Goal: Answer question/provide support

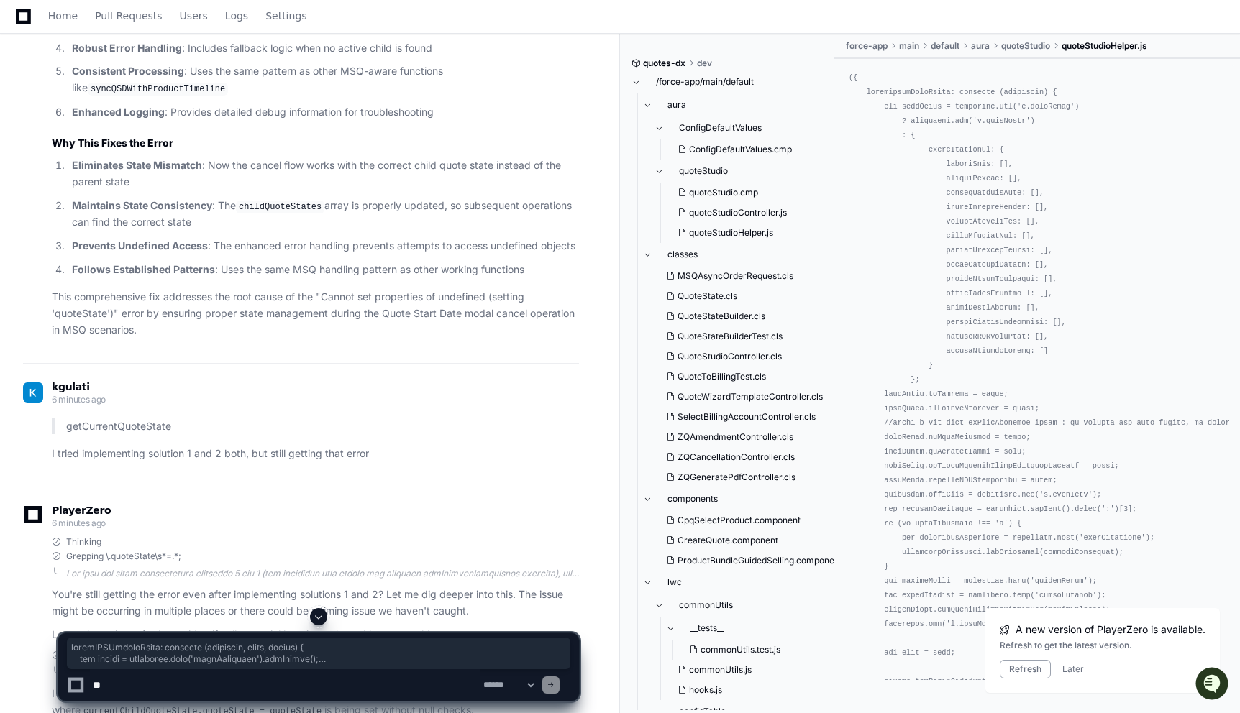
scroll to position [4741, 0]
click at [149, 690] on textarea at bounding box center [285, 685] width 390 height 32
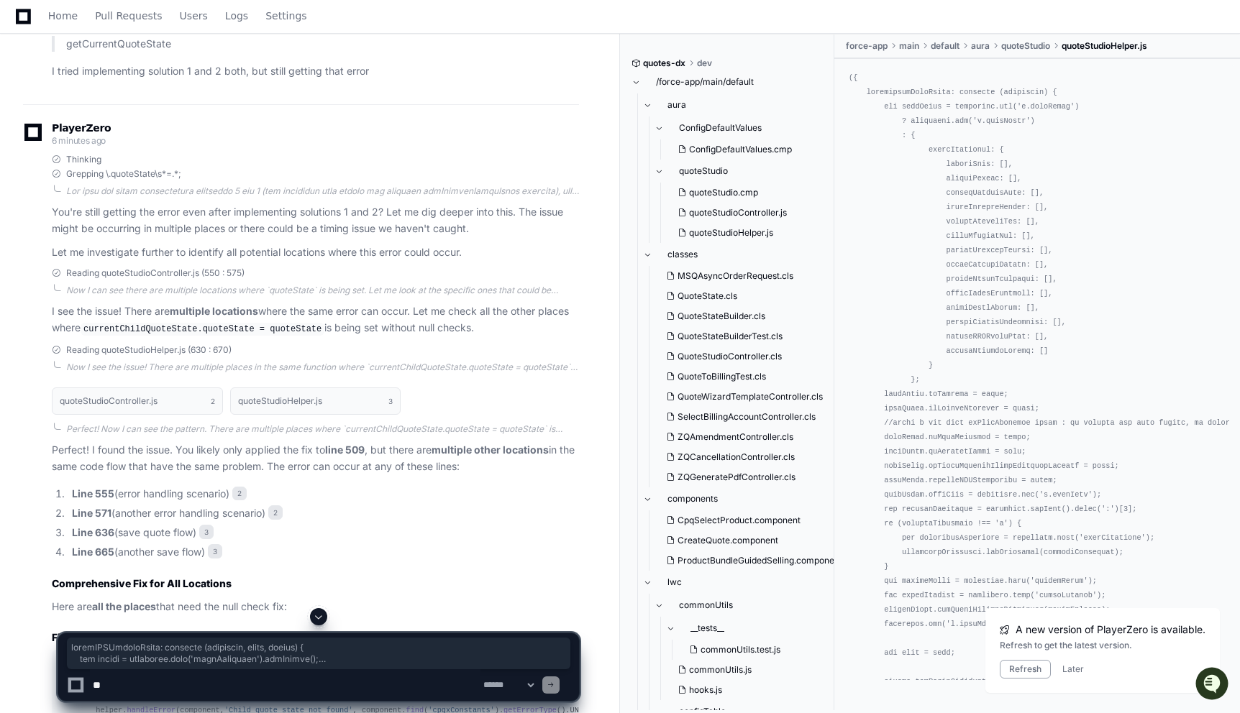
scroll to position [5124, 0]
drag, startPoint x: 60, startPoint y: 62, endPoint x: 108, endPoint y: 607, distance: 547.1
copy div "getCurrentQuoteState : function ( component, childQuoteStates, currentIndex ) {…"
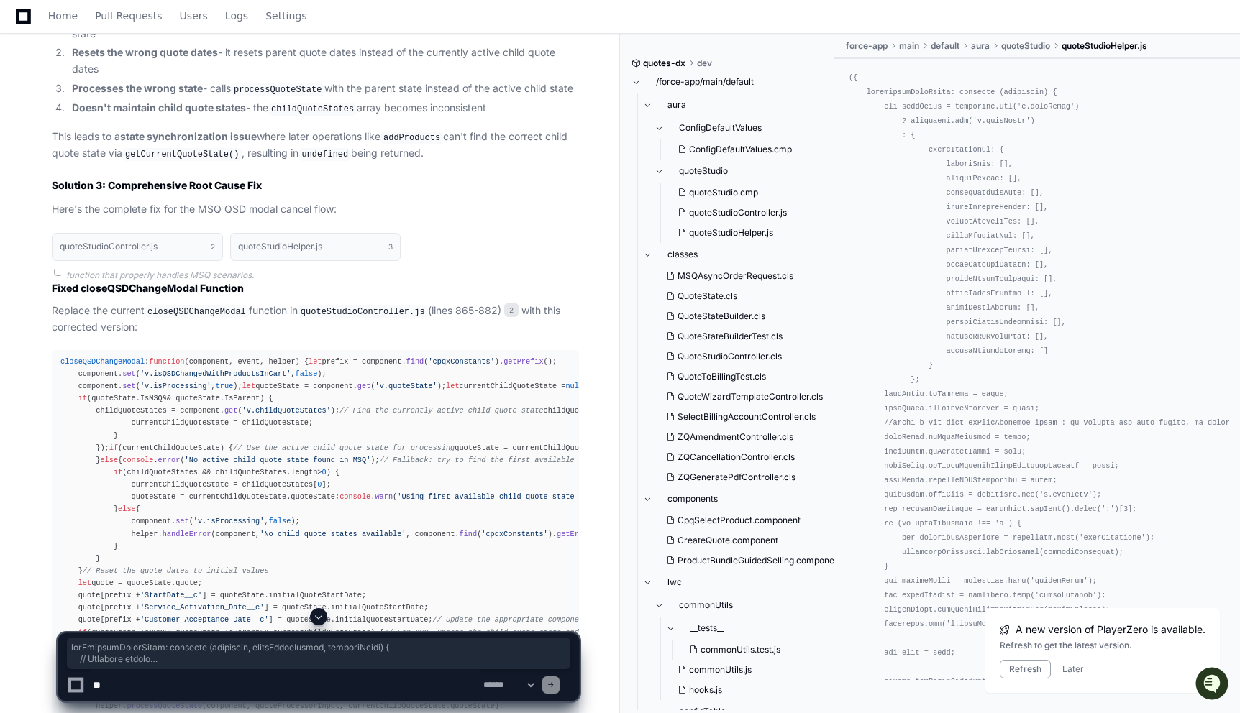
scroll to position [3540, 0]
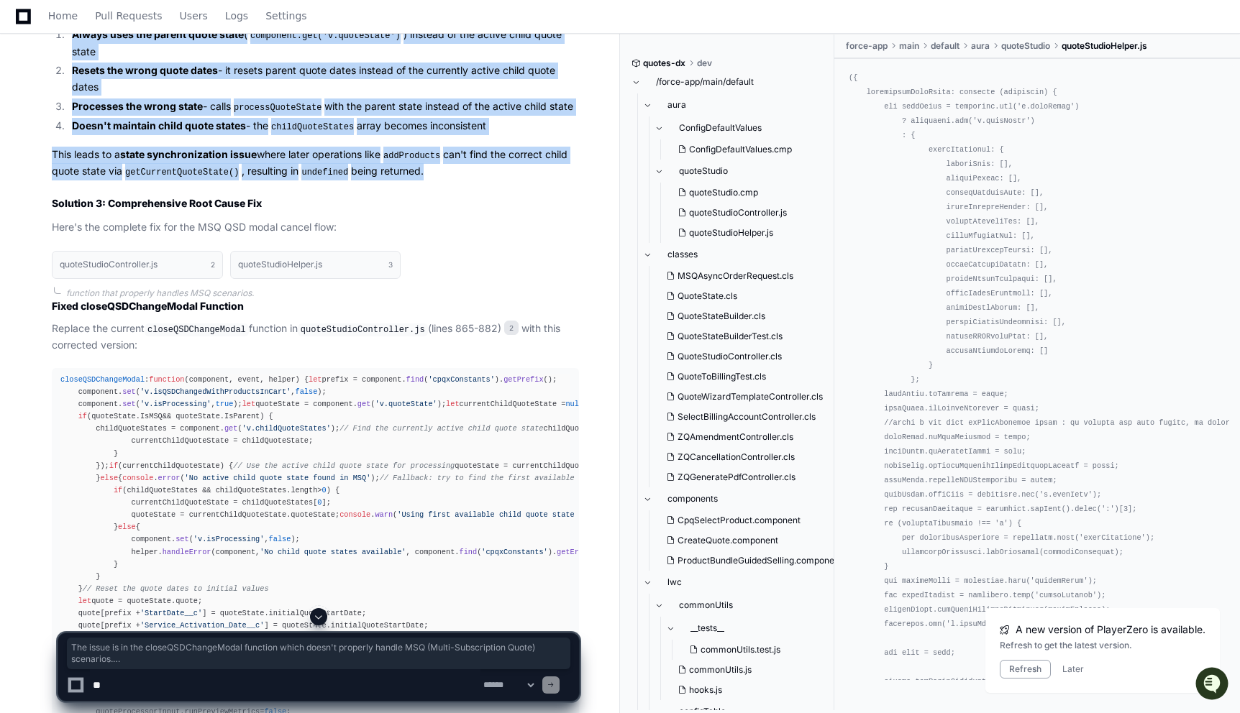
drag, startPoint x: 290, startPoint y: 303, endPoint x: 505, endPoint y: 562, distance: 336.0
click at [505, 235] on article "Perfect! I've identified the root cause of the error. The issue is in the close…" at bounding box center [315, 81] width 527 height 308
copy article "The issue is in the closeQSDChangeModal function which doesn't properly handle …"
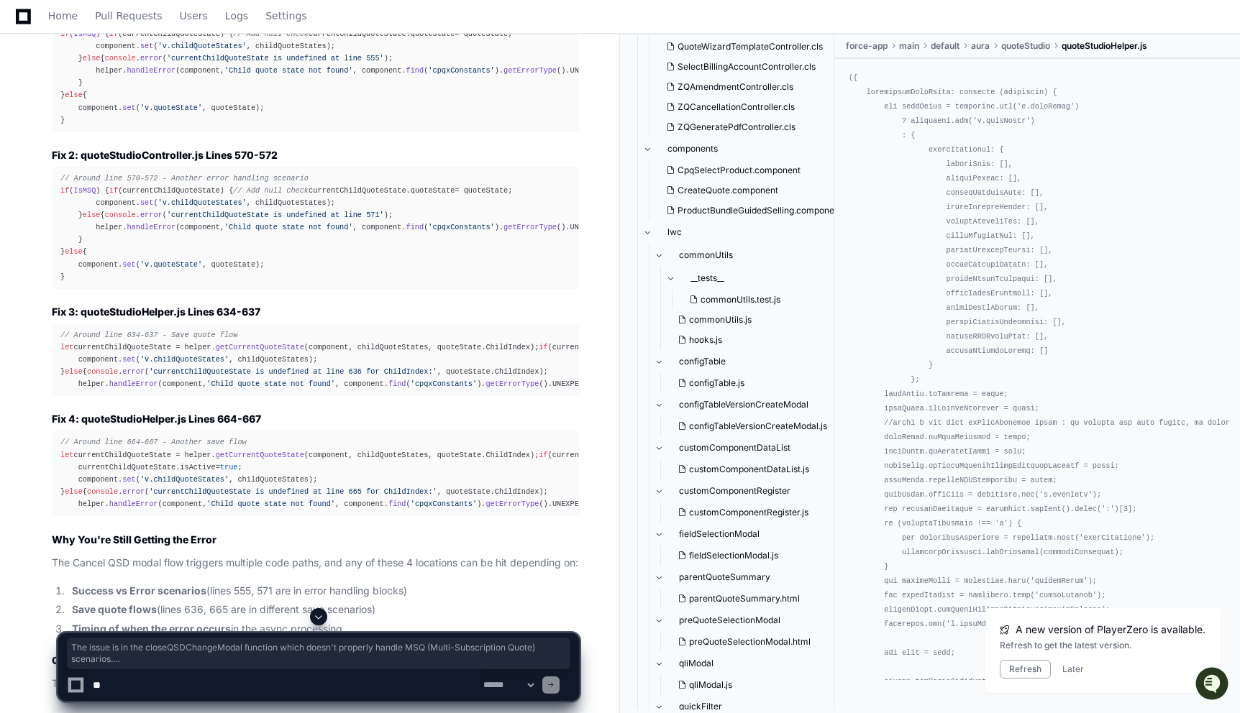
scroll to position [5668, 0]
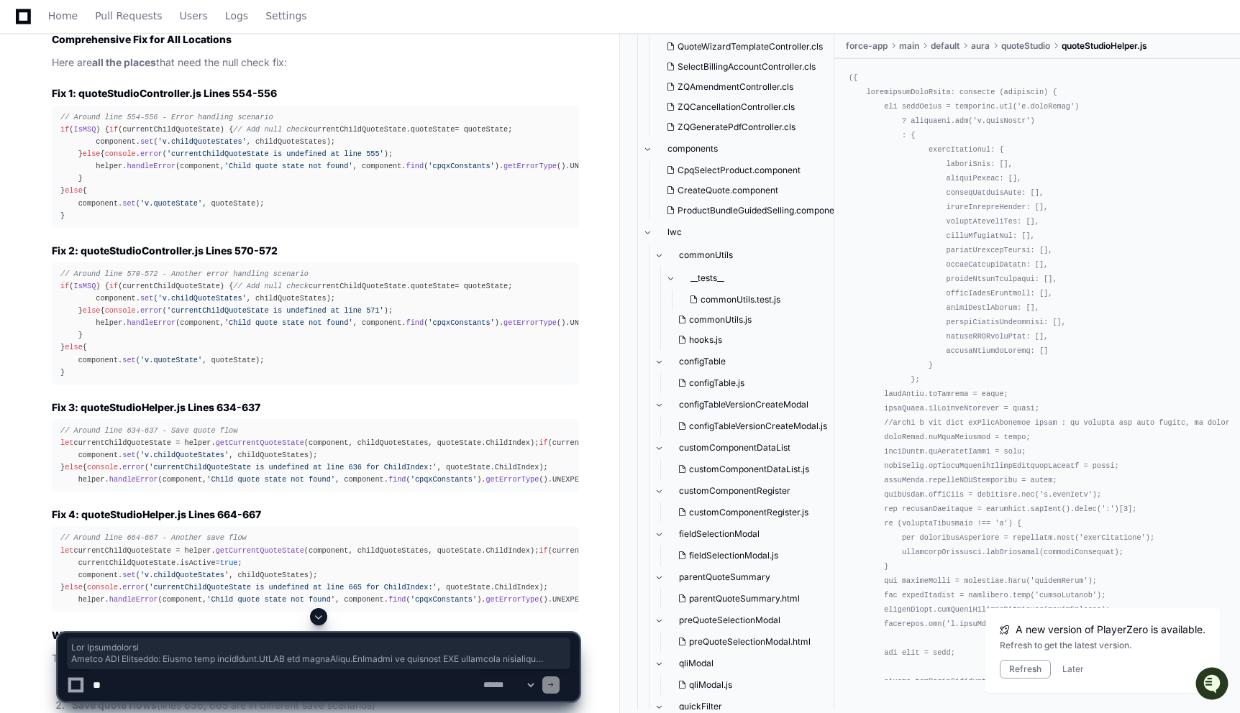
drag, startPoint x: 52, startPoint y: 93, endPoint x: 168, endPoint y: 485, distance: 407.7
copy article "Key Improvements Proper MSQ Detection : Checks both quoteState.IsMSQ and quoteS…"
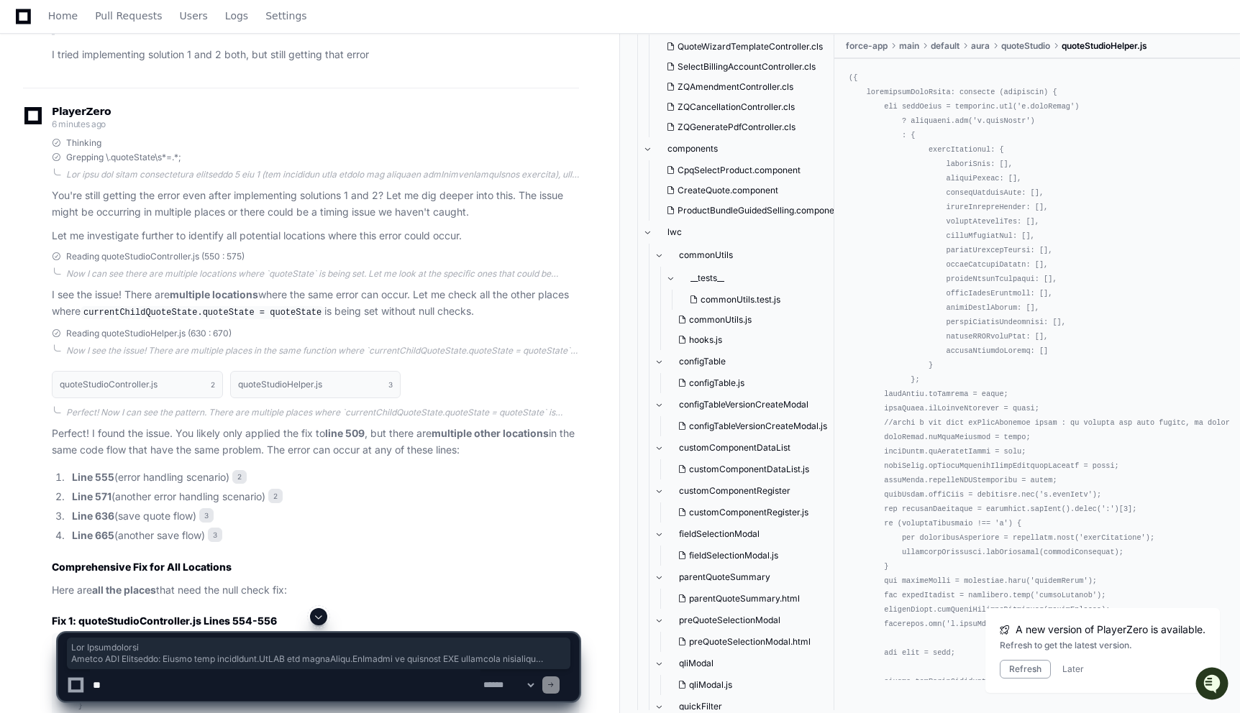
scroll to position [5125, 0]
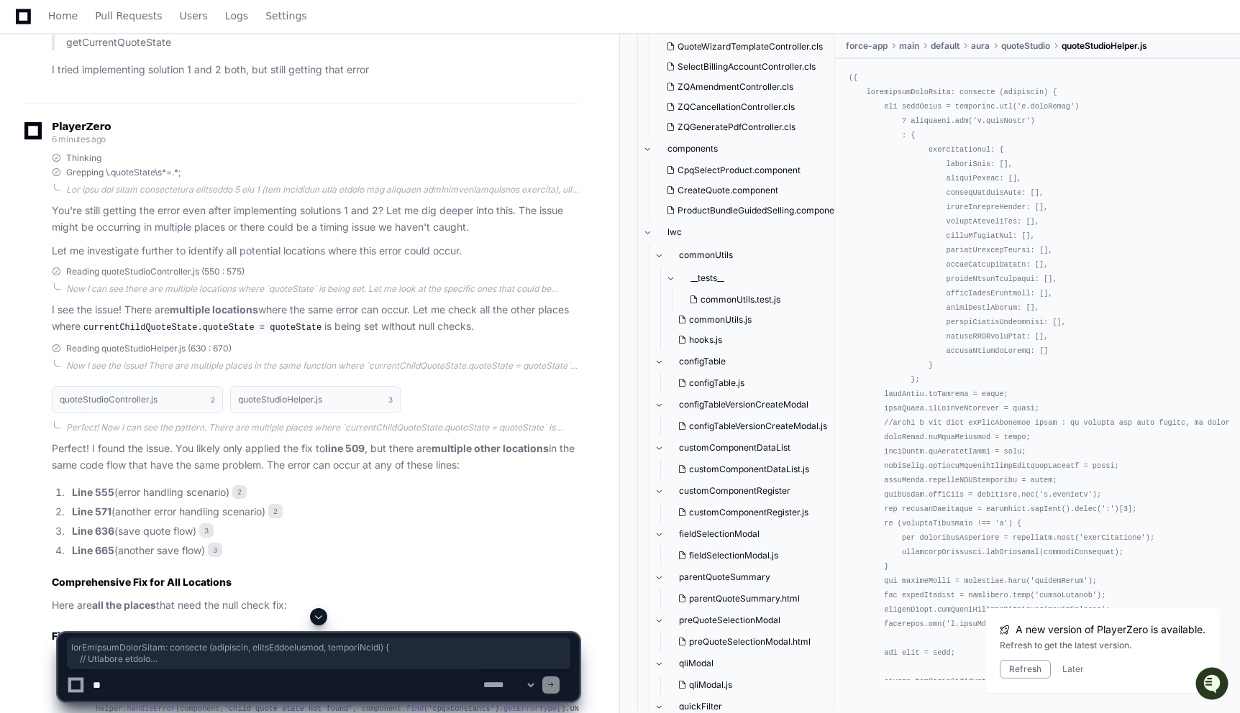
drag, startPoint x: 59, startPoint y: 59, endPoint x: 93, endPoint y: 601, distance: 543.2
copy div "getCurrentQuoteState : function ( component, childQuoteStates, currentIndex ) {…"
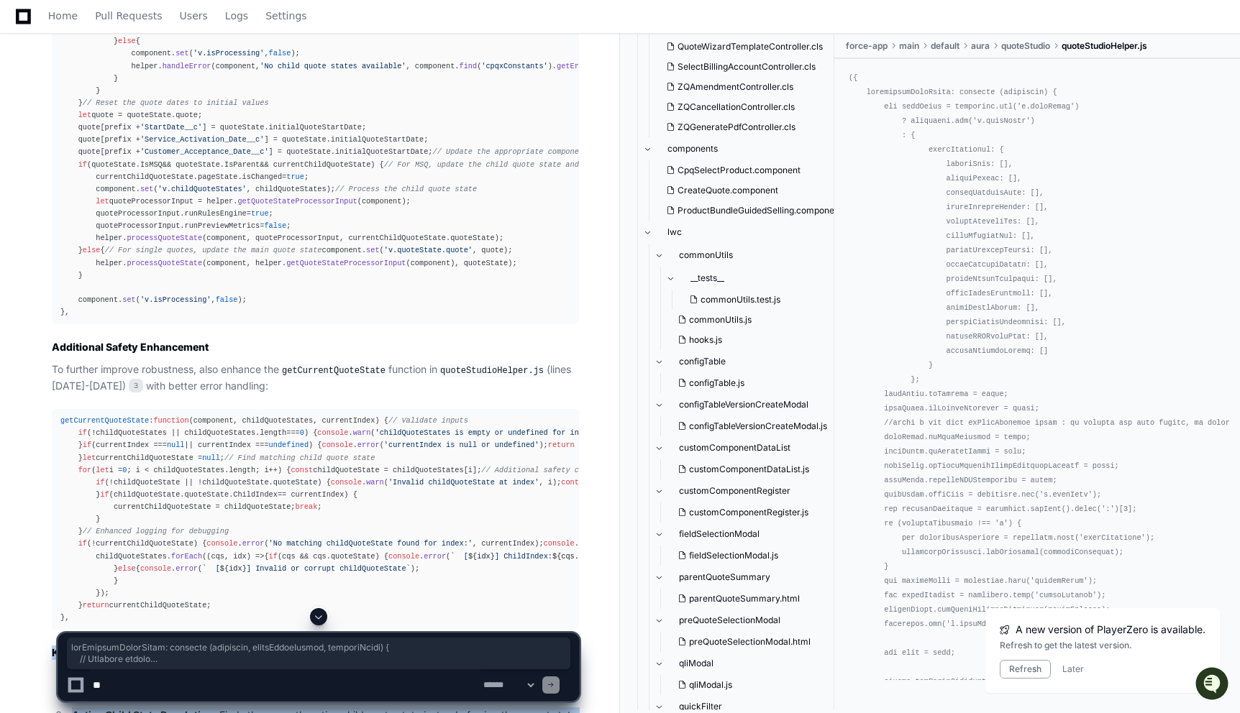
scroll to position [3961, 0]
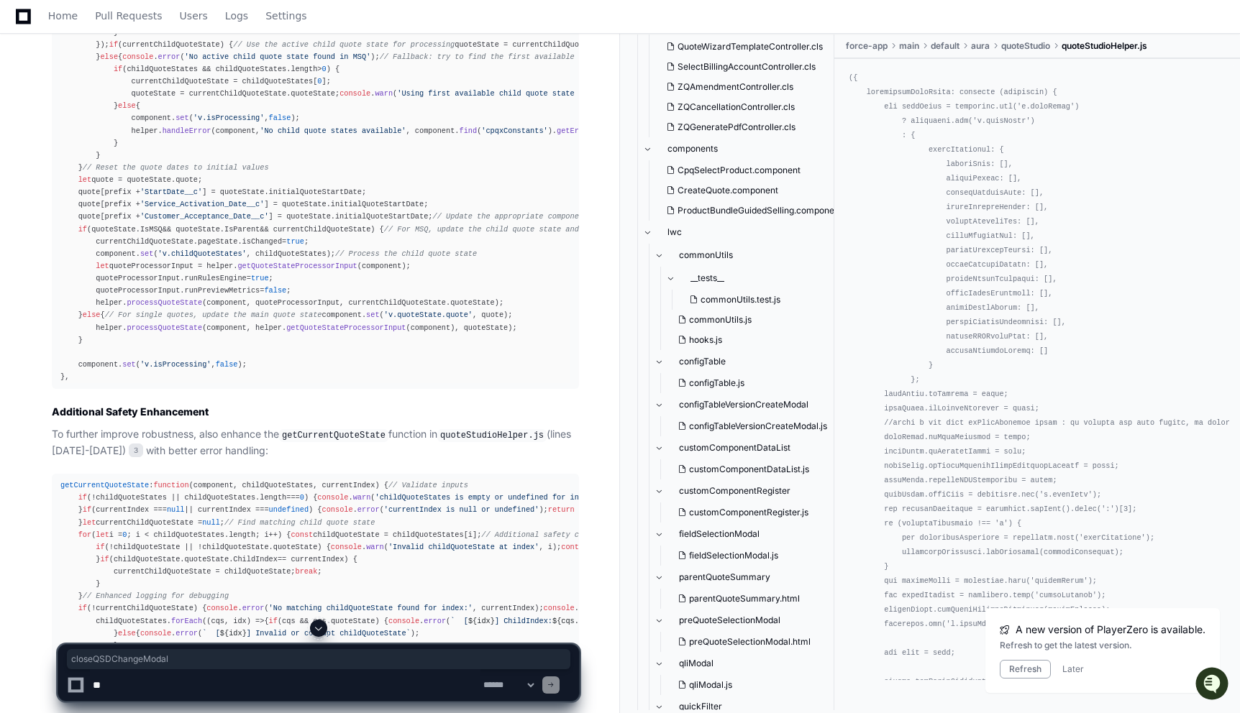
copy span "closeQSDChangeModal"
click at [150, 684] on textarea at bounding box center [285, 685] width 390 height 32
paste textarea "**********"
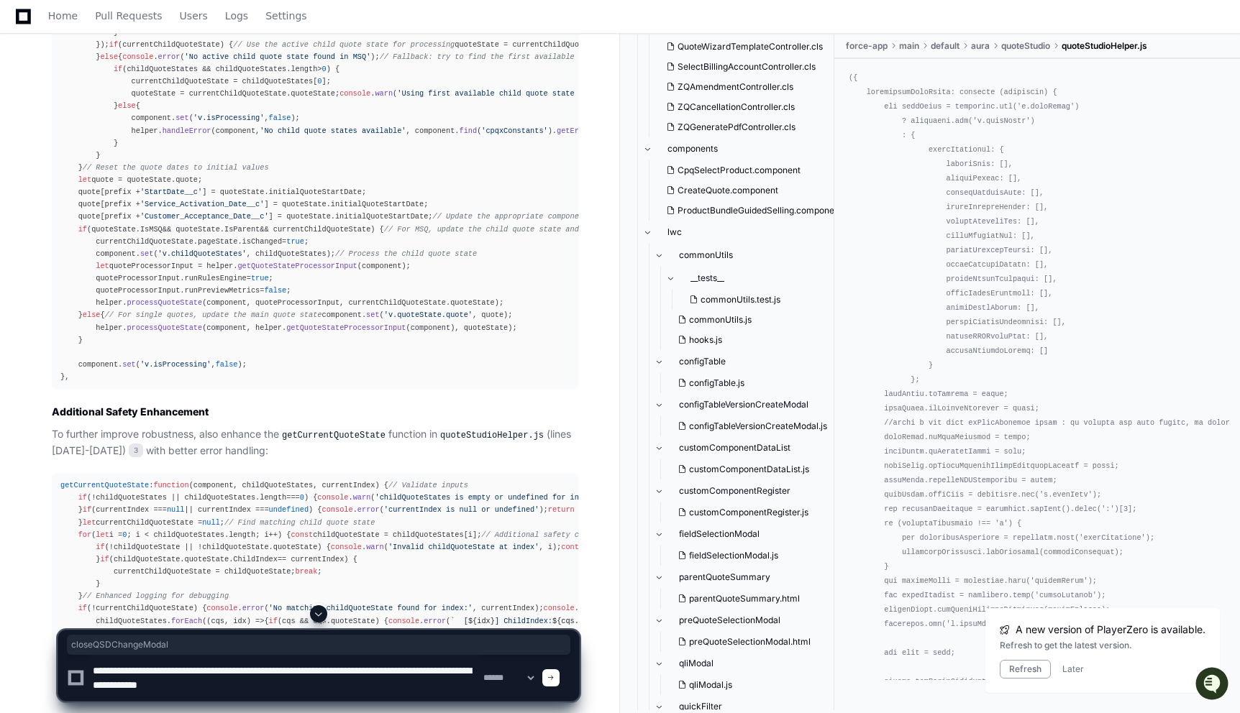
type textarea "**********"
drag, startPoint x: 325, startPoint y: 685, endPoint x: 88, endPoint y: 670, distance: 237.0
click at [88, 670] on div "**********" at bounding box center [318, 678] width 503 height 46
